Goal: Task Accomplishment & Management: Use online tool/utility

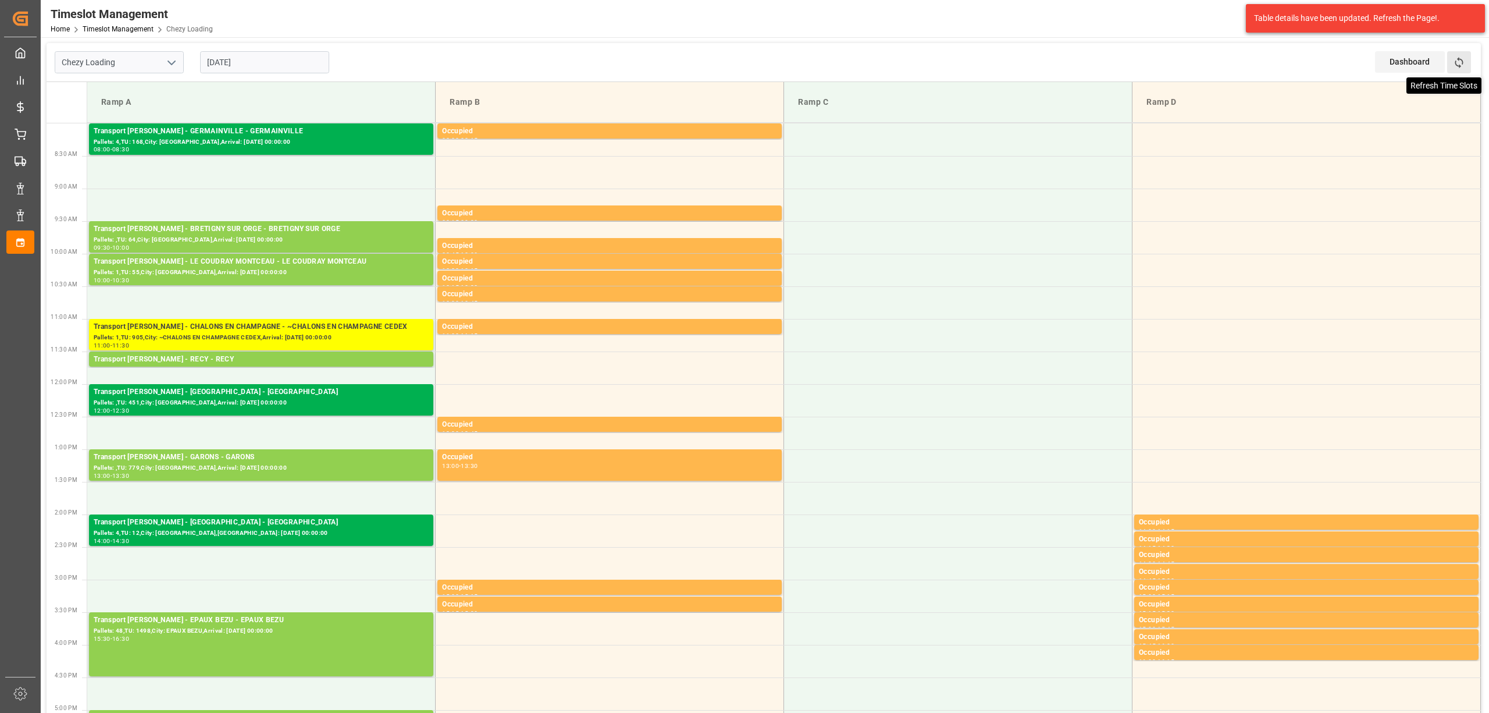
click at [1464, 66] on icon at bounding box center [1459, 62] width 12 height 12
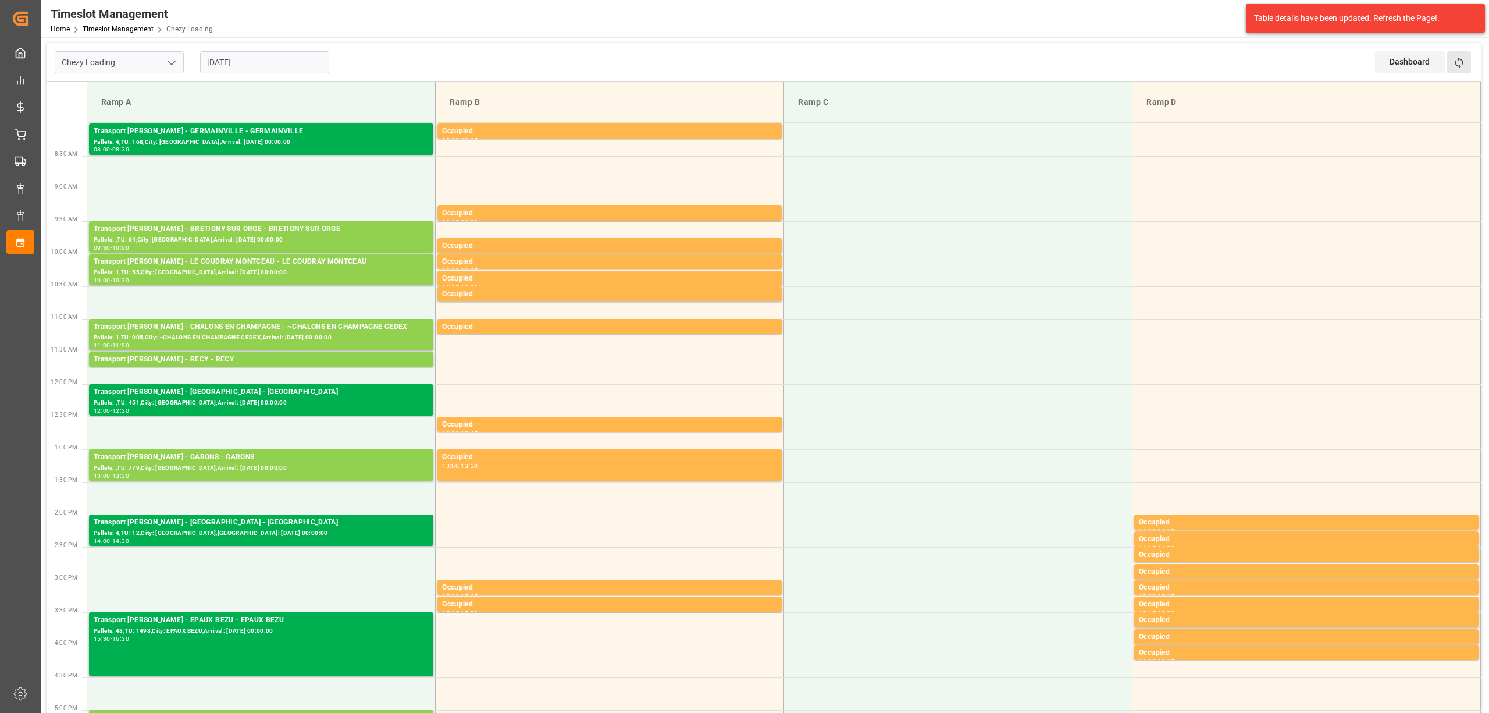
click at [1450, 56] on button "Refresh Time Slots" at bounding box center [1459, 62] width 24 height 22
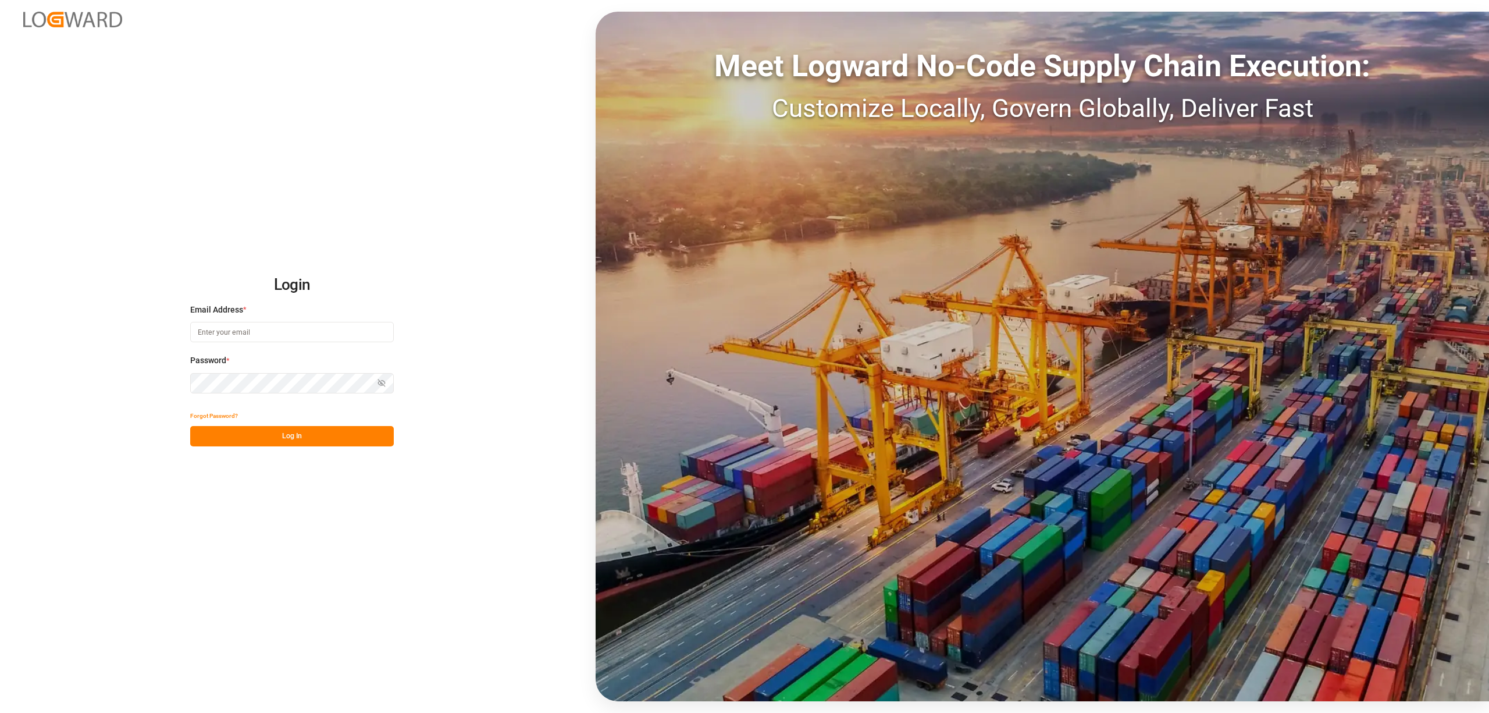
type input "melitta.dlog@delisle-sa.com"
click at [293, 439] on button "Log In" at bounding box center [292, 436] width 204 height 20
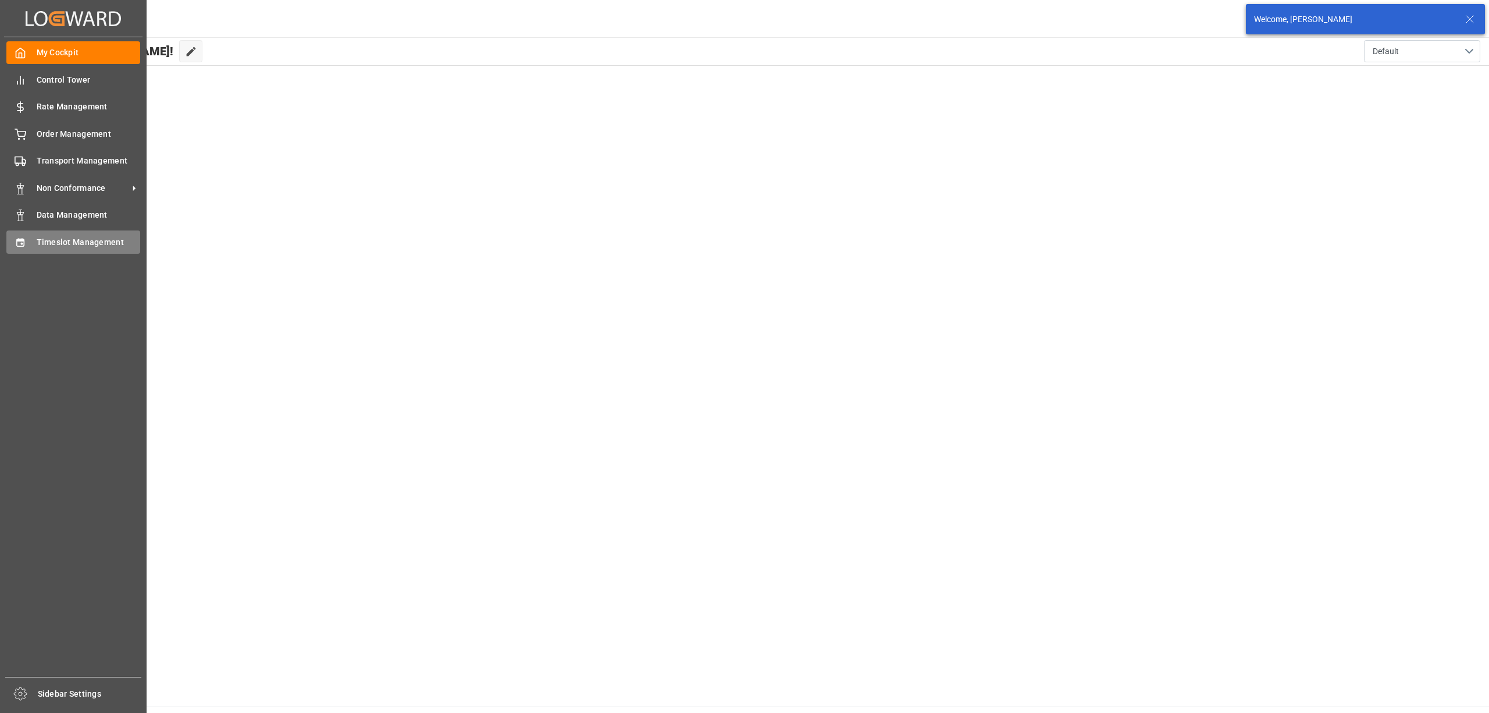
click at [40, 242] on span "Timeslot Management" at bounding box center [89, 242] width 104 height 12
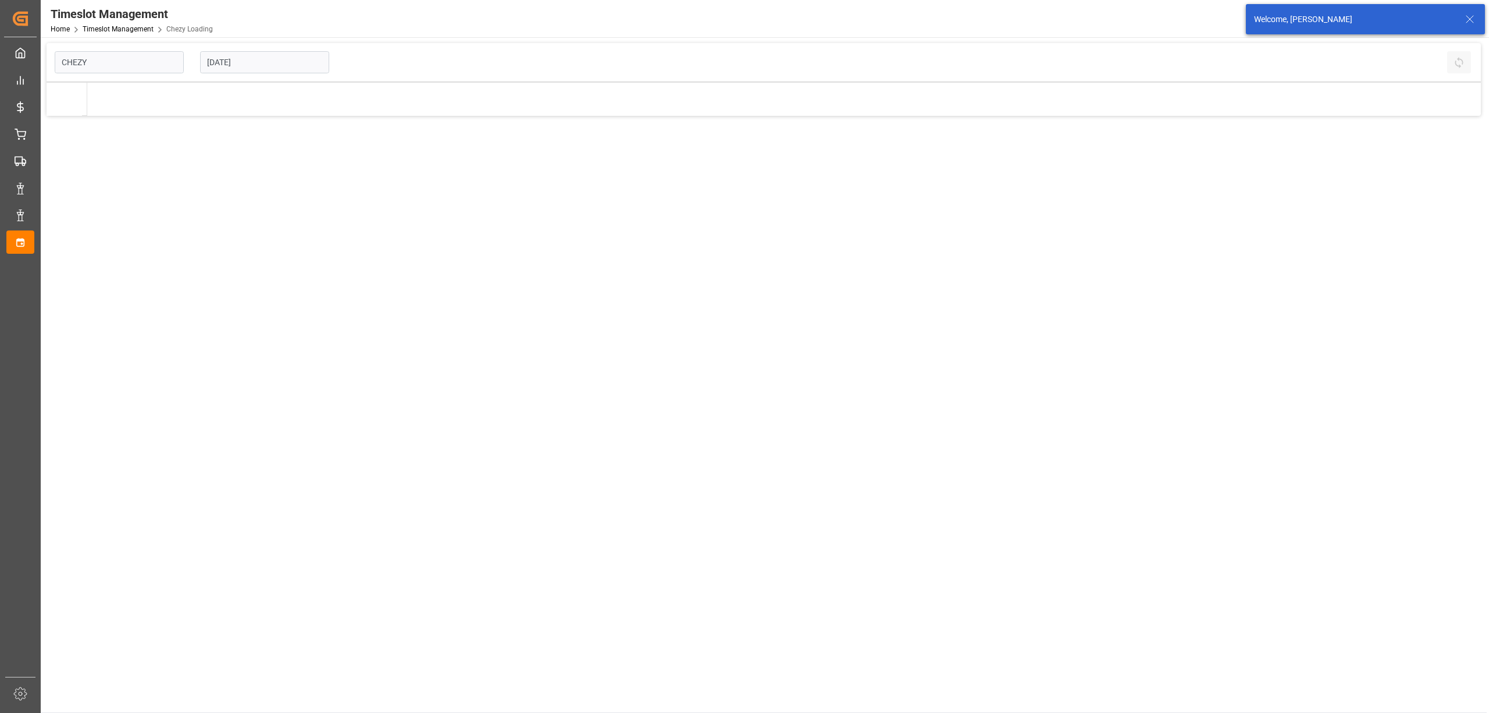
type input "Chezy Loading"
